Goal: Transaction & Acquisition: Download file/media

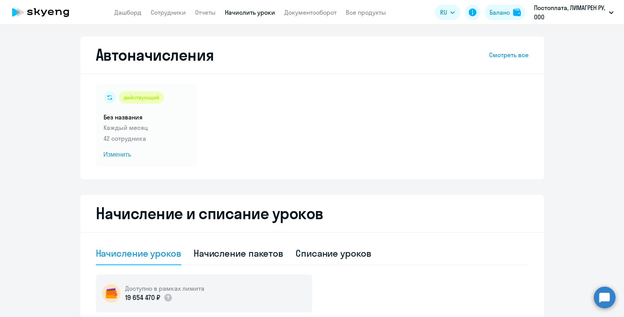
select select "10"
click at [207, 13] on link "Отчеты" at bounding box center [205, 12] width 20 height 8
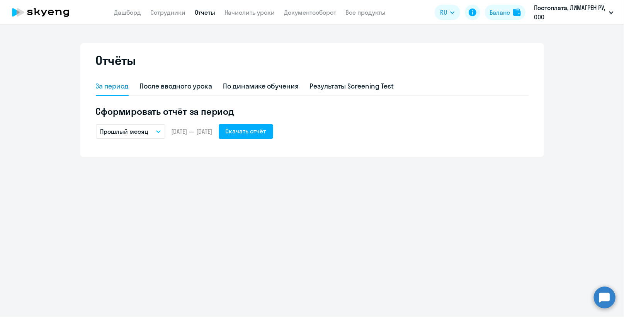
click at [160, 132] on icon "button" at bounding box center [158, 131] width 5 height 3
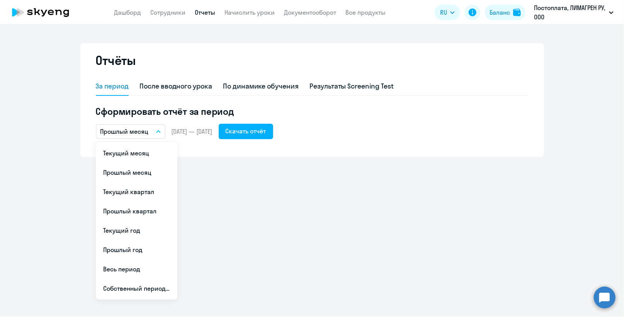
click at [160, 132] on icon "button" at bounding box center [158, 132] width 4 height 2
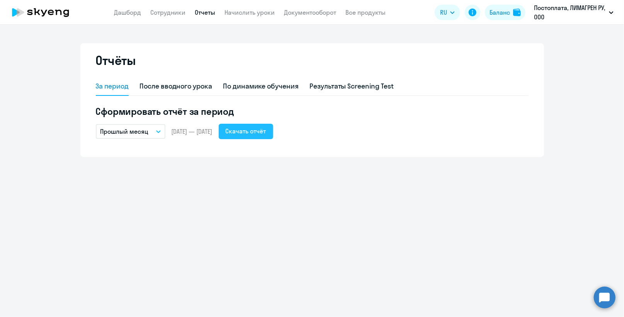
click at [258, 132] on div "Скачать отчёт" at bounding box center [246, 130] width 41 height 9
click at [159, 131] on icon "button" at bounding box center [158, 131] width 5 height 3
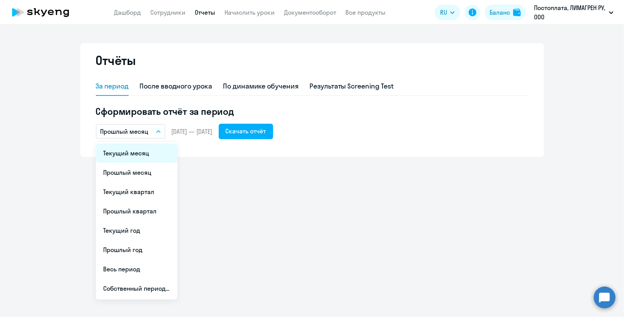
click at [149, 154] on li "Текущий месяц" at bounding box center [136, 152] width 81 height 19
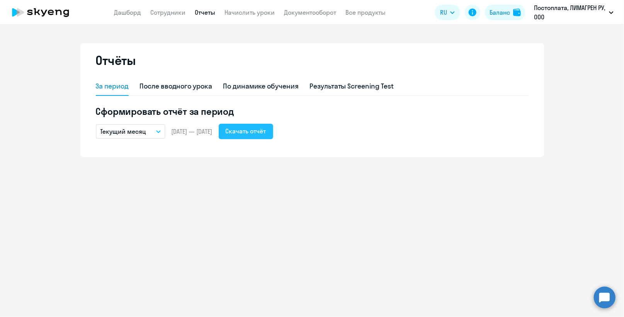
click at [258, 130] on div "Скачать отчёт" at bounding box center [246, 130] width 41 height 9
click at [158, 131] on icon "button" at bounding box center [158, 131] width 5 height 3
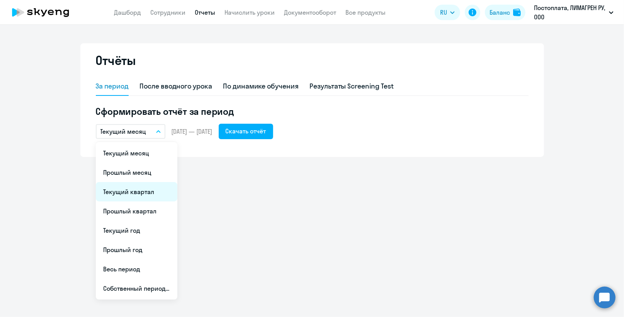
click at [145, 189] on li "Текущий квартал" at bounding box center [136, 191] width 81 height 19
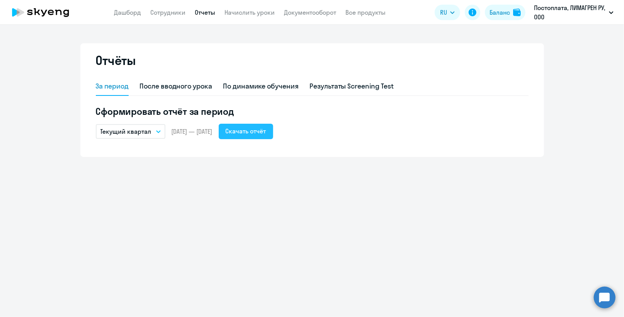
click at [266, 131] on div "Скачать отчёт" at bounding box center [246, 130] width 41 height 9
